Goal: Task Accomplishment & Management: Manage account settings

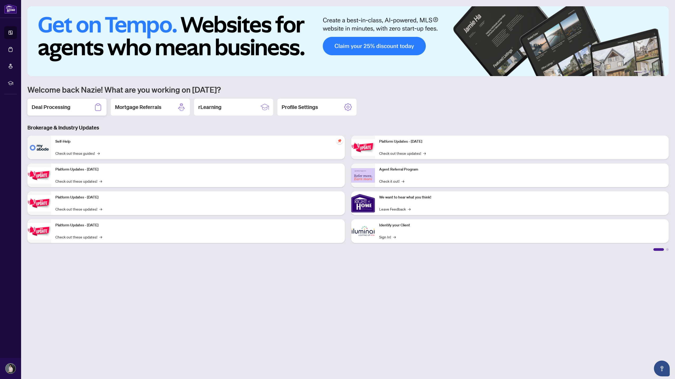
click at [87, 110] on div "Deal Processing" at bounding box center [66, 107] width 79 height 17
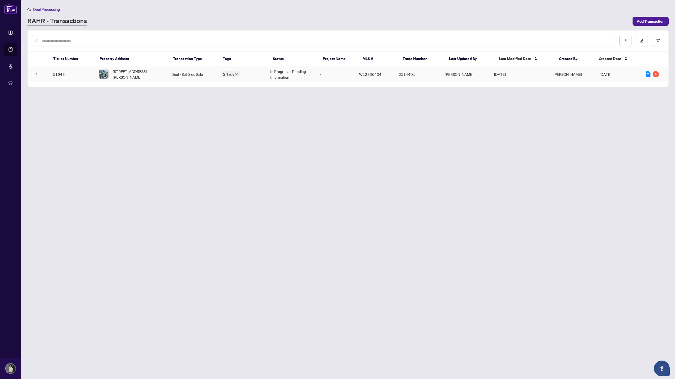
click at [224, 76] on span "[DATE]" at bounding box center [500, 74] width 12 height 5
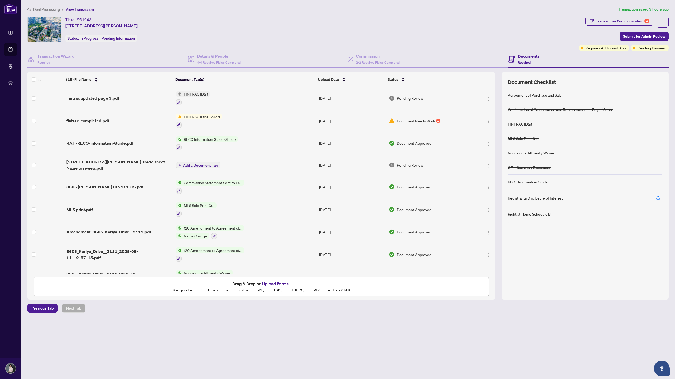
click at [224, 121] on span "Document Needs Work" at bounding box center [416, 121] width 38 height 6
click at [224, 50] on span "Requires Additional Docs" at bounding box center [605, 48] width 41 height 6
click at [224, 49] on span "Pending Payment" at bounding box center [651, 48] width 29 height 6
click at [224, 21] on div "Transaction Communication 4" at bounding box center [622, 21] width 53 height 8
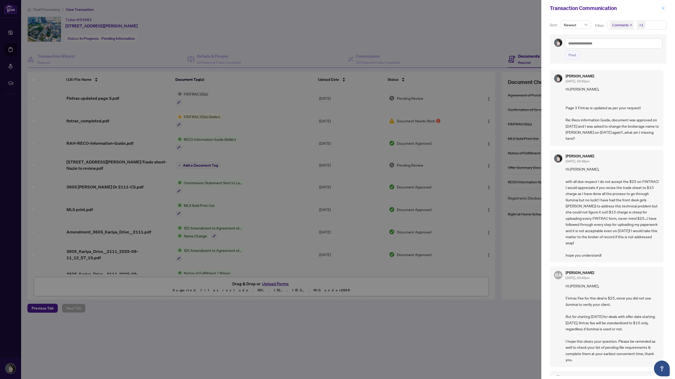
click at [224, 8] on icon "close" at bounding box center [662, 8] width 3 height 3
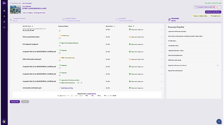
scroll to position [211, 0]
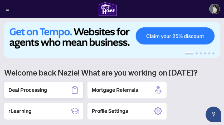
click at [37, 87] on h2 "Deal Processing" at bounding box center [27, 89] width 39 height 7
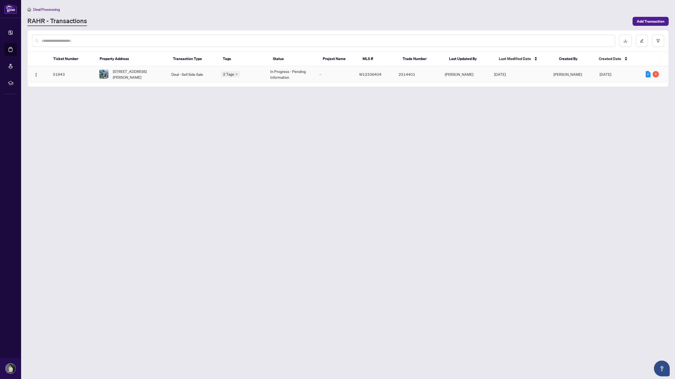
click at [224, 75] on td "In Progress - Pending Information" at bounding box center [290, 74] width 49 height 16
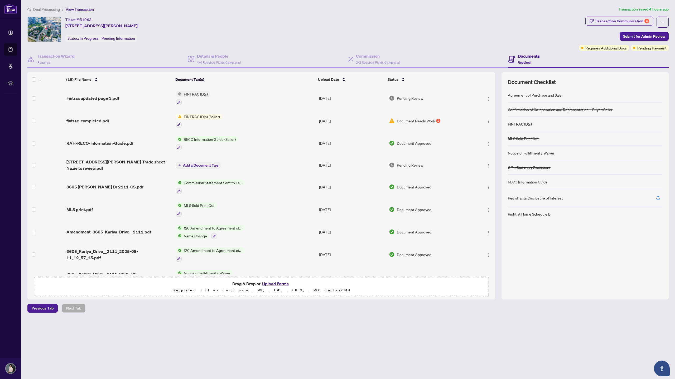
click at [224, 125] on button "Upload Forms" at bounding box center [275, 284] width 30 height 7
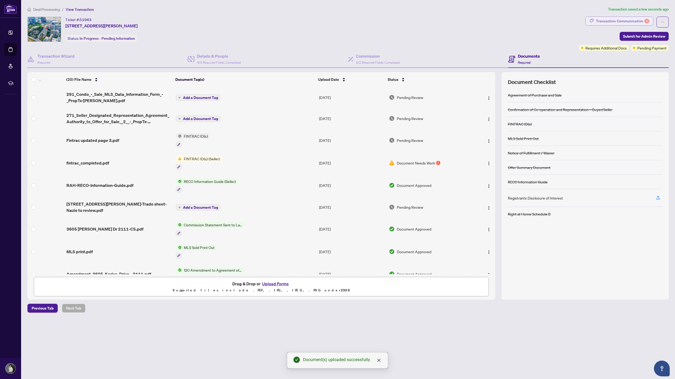
click at [224, 20] on div "Transaction Communication 4" at bounding box center [622, 21] width 53 height 8
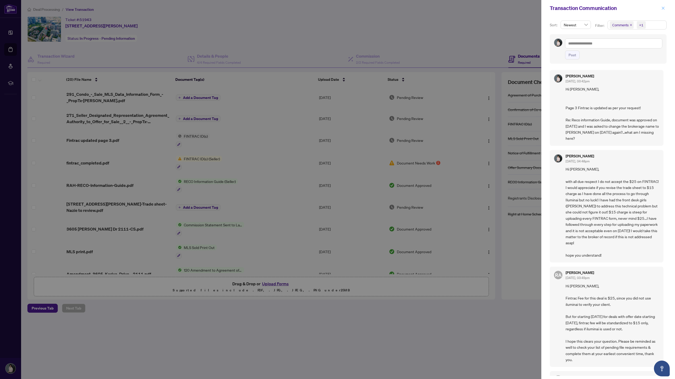
click at [224, 8] on icon "close" at bounding box center [663, 8] width 4 height 4
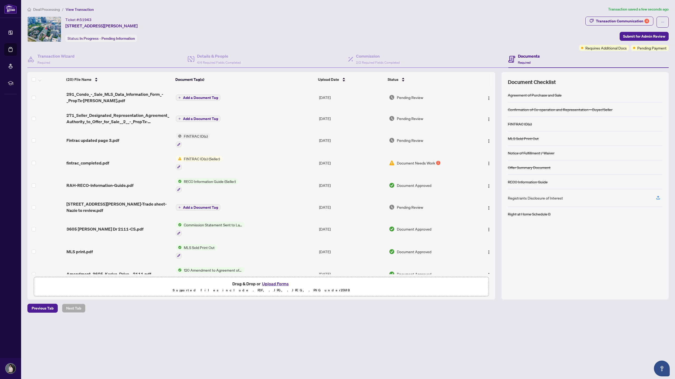
click at [224, 56] on h4 "Documents" at bounding box center [529, 56] width 22 height 6
